Goal: Navigation & Orientation: Find specific page/section

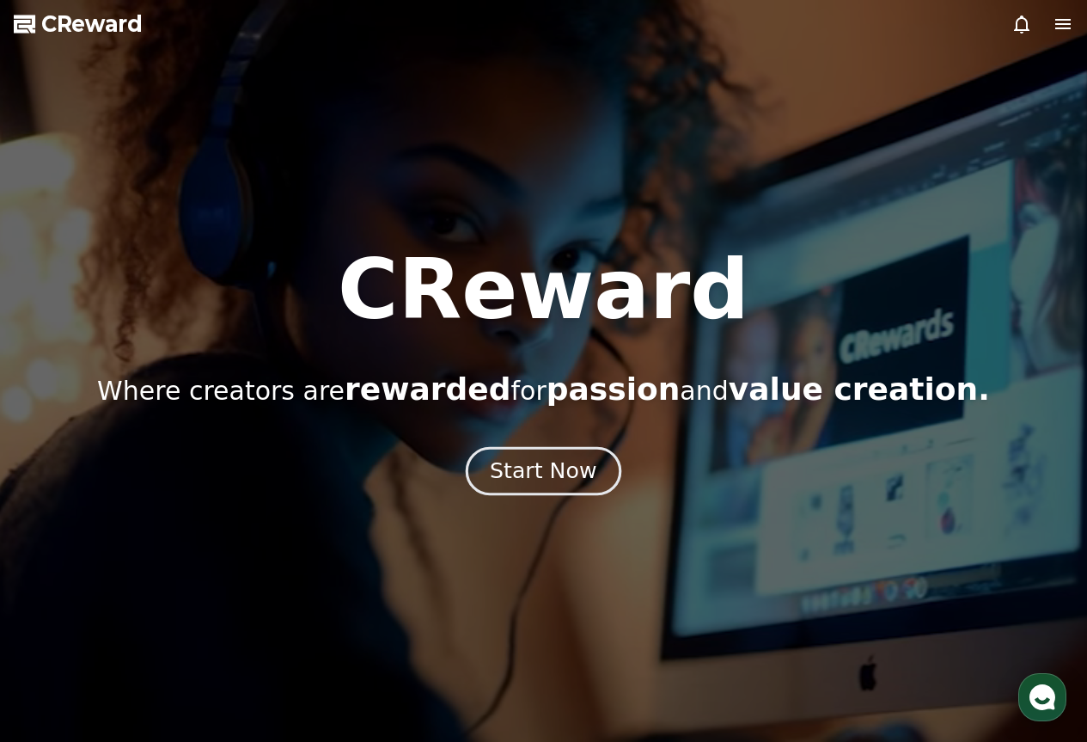
click at [536, 469] on div "Start Now" at bounding box center [543, 470] width 107 height 29
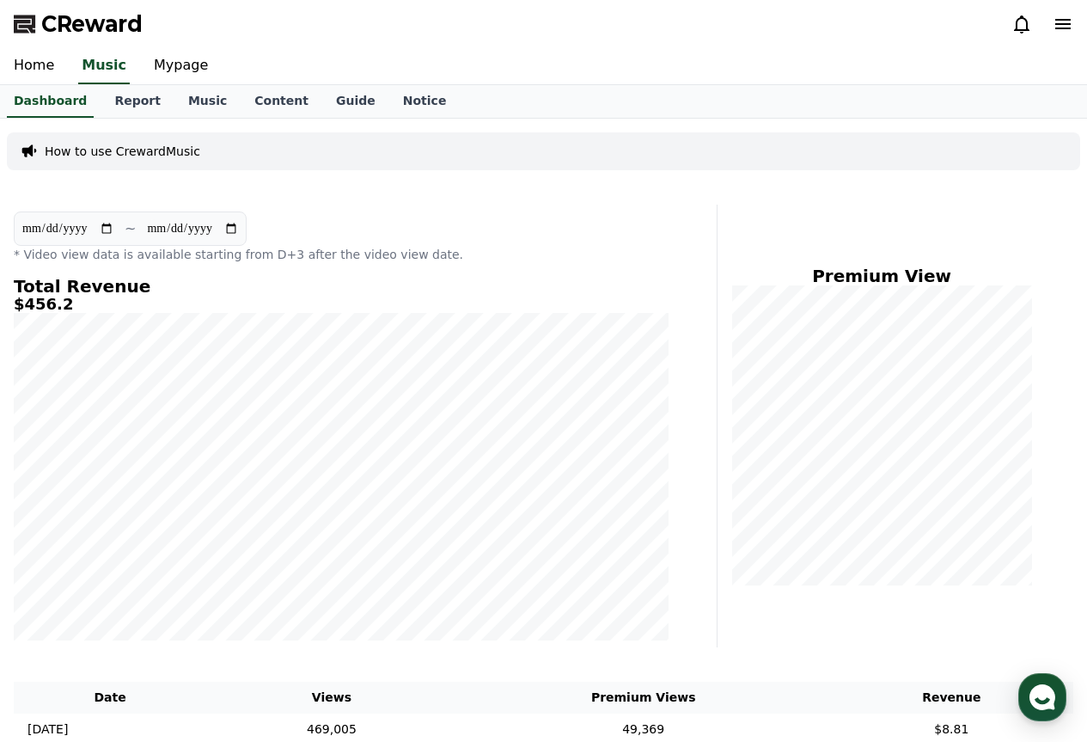
click at [1019, 29] on icon at bounding box center [1021, 24] width 15 height 18
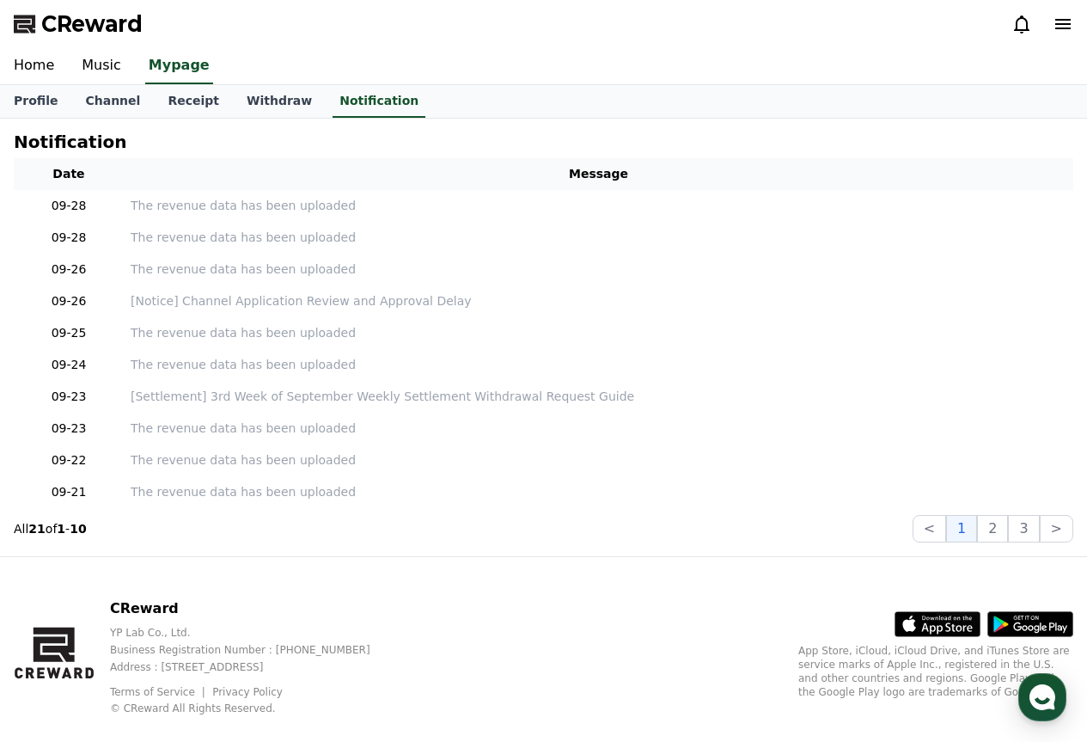
click at [1019, 29] on icon at bounding box center [1021, 24] width 15 height 18
click at [91, 26] on span "CReward" at bounding box center [91, 23] width 101 height 27
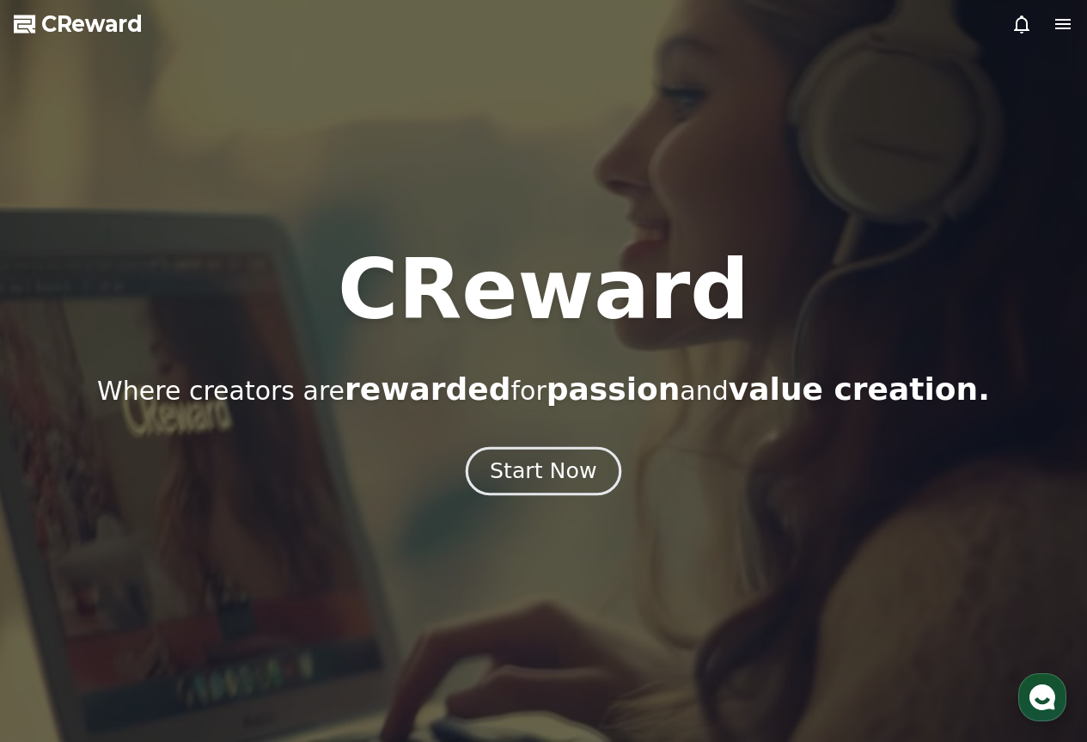
click at [528, 477] on div "Start Now" at bounding box center [543, 470] width 107 height 29
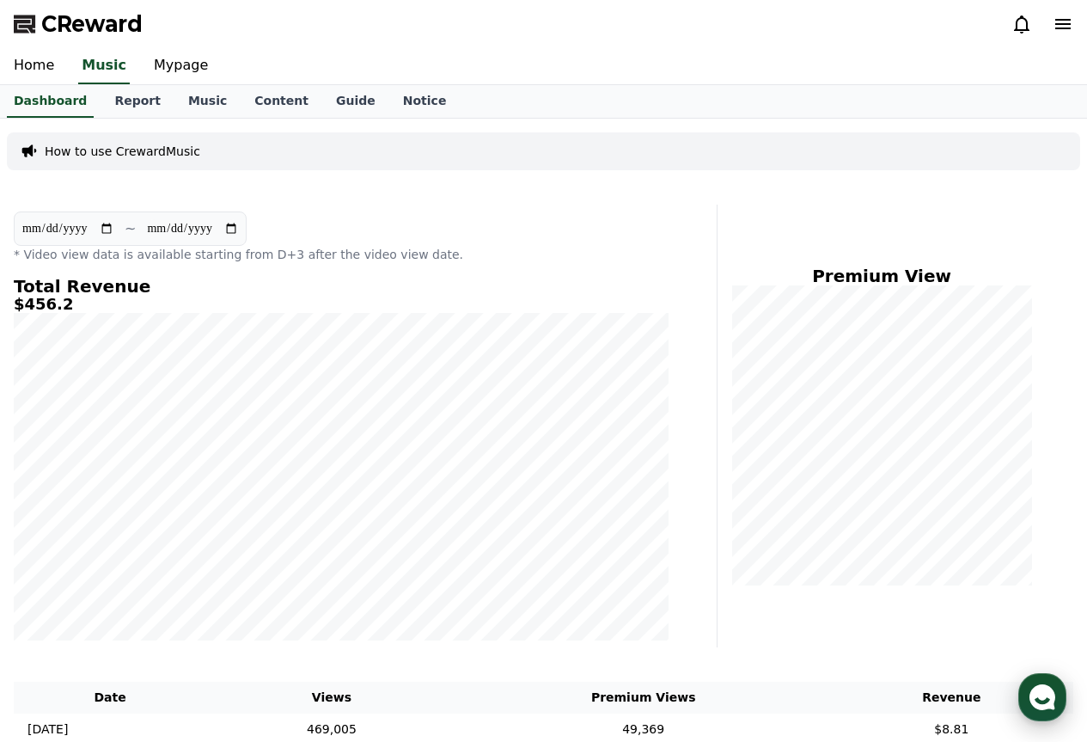
click at [1045, 696] on use "button" at bounding box center [1042, 697] width 26 height 26
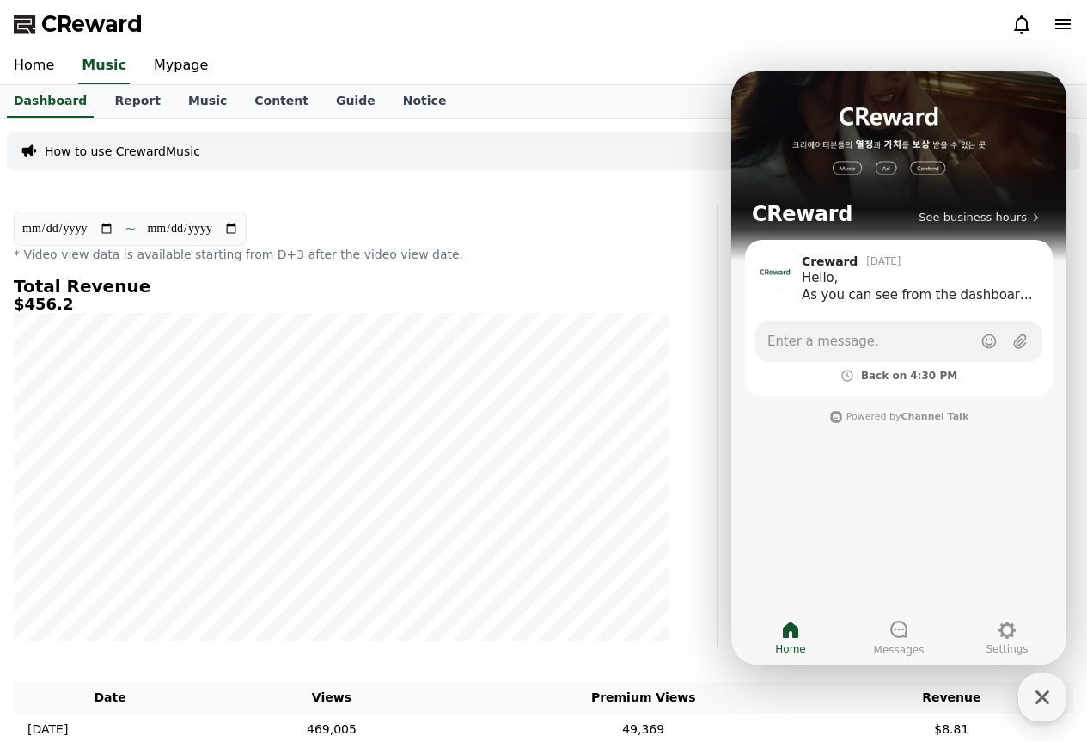
click at [594, 101] on div "Dashboard Report Music Content Guide Notice" at bounding box center [543, 101] width 1087 height 33
